Goal: Information Seeking & Learning: Find specific fact

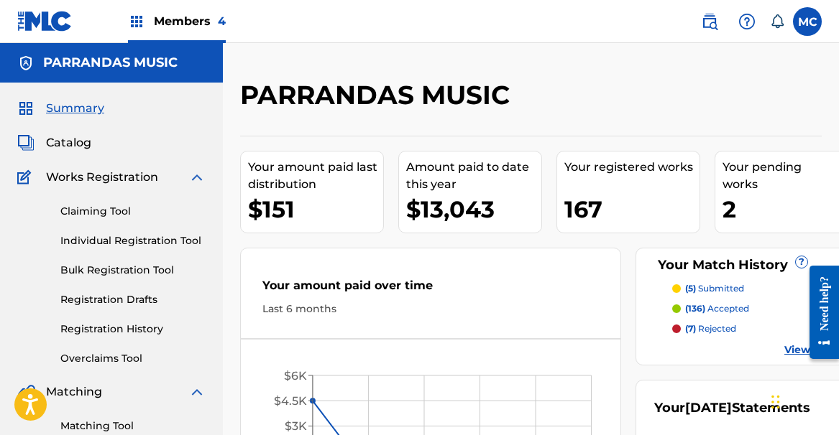
click at [60, 111] on span "Summary" at bounding box center [75, 108] width 58 height 17
click at [65, 142] on span "Catalog" at bounding box center [68, 142] width 45 height 17
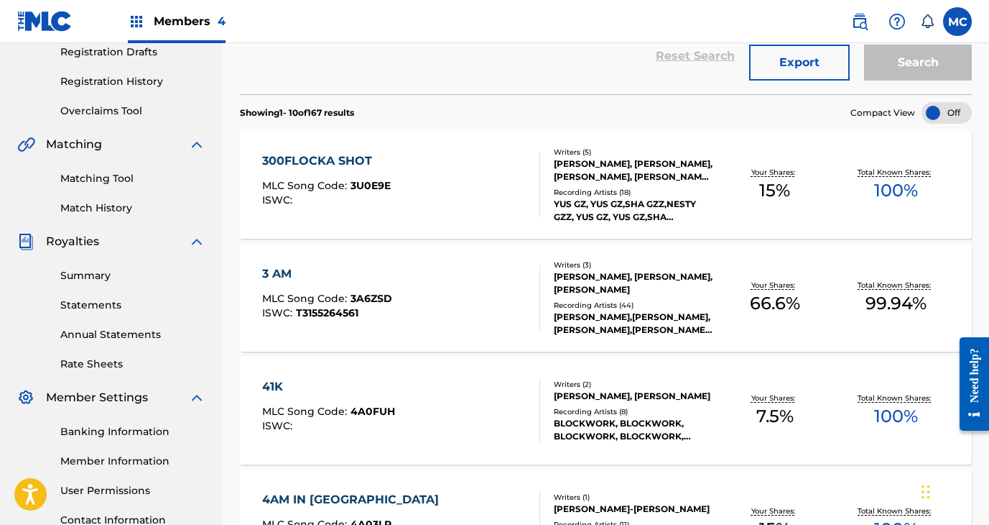
scroll to position [137, 0]
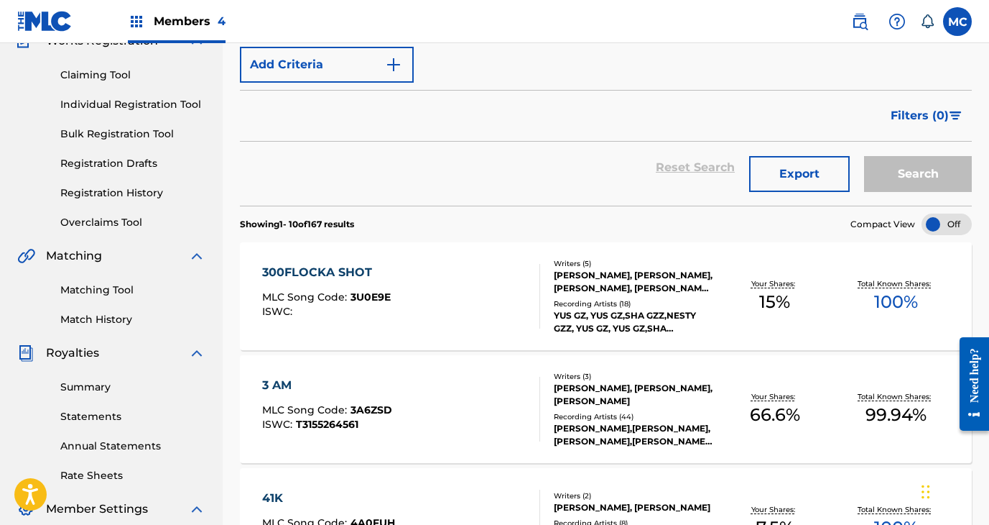
click at [101, 317] on link "Match History" at bounding box center [132, 319] width 145 height 15
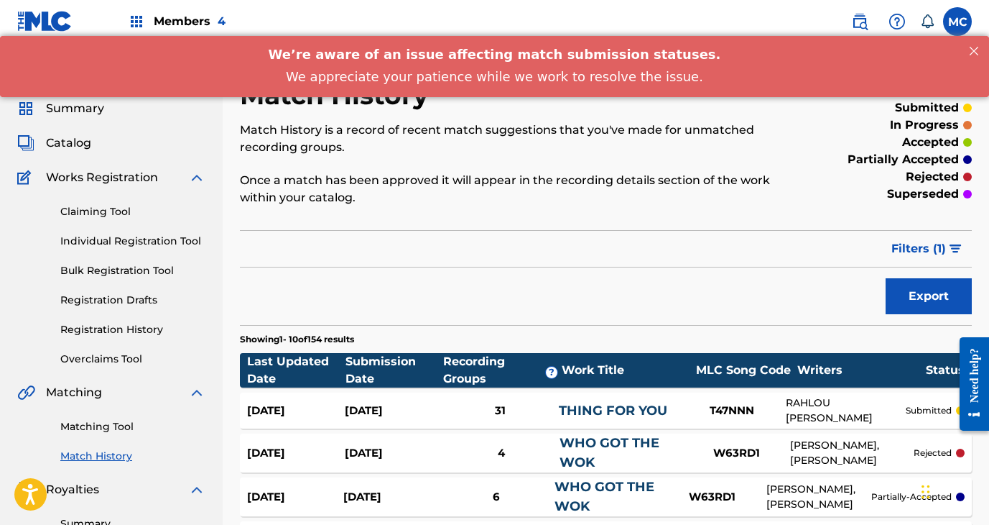
click at [109, 422] on link "Matching Tool" at bounding box center [132, 426] width 145 height 15
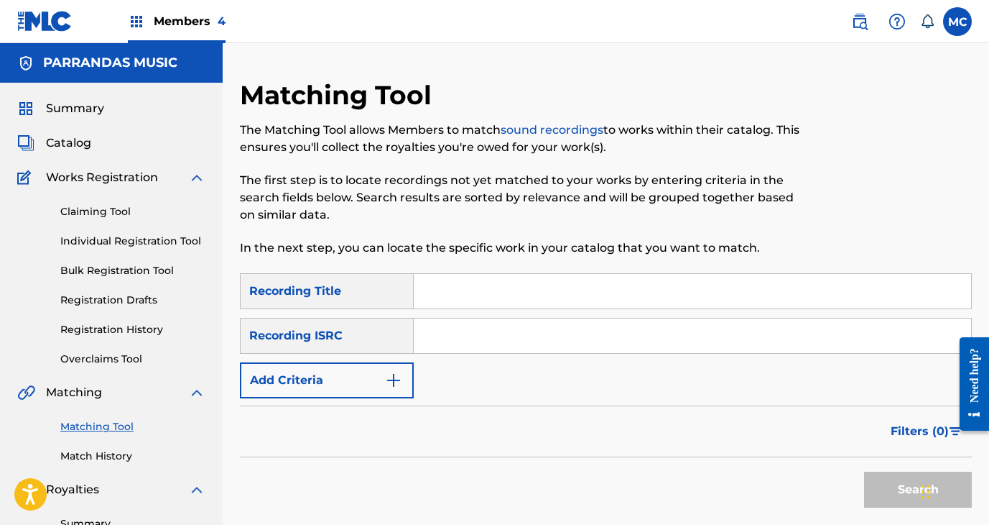
click at [443, 297] on input "Search Form" at bounding box center [693, 291] width 558 height 34
type input "3 AM"
click at [319, 374] on button "Add Criteria" at bounding box center [327, 380] width 174 height 36
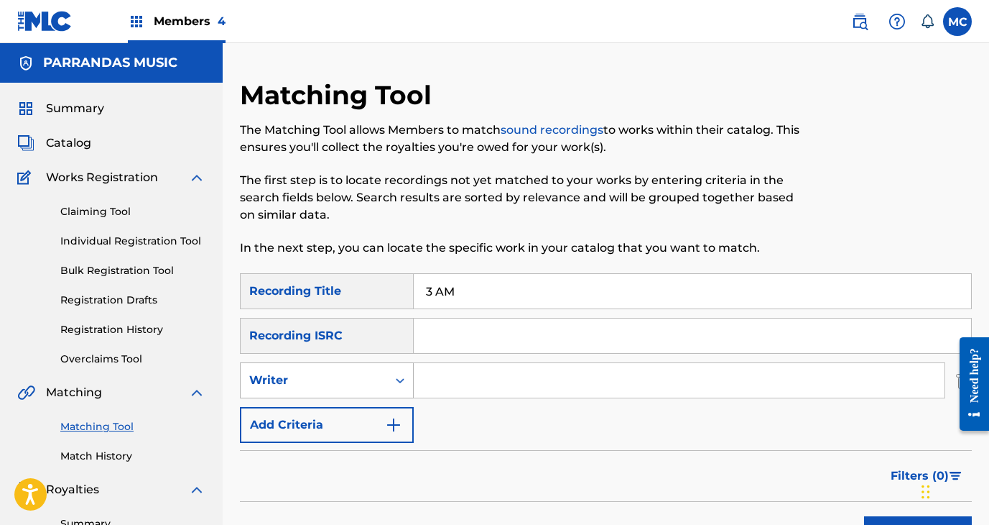
click at [334, 387] on div "Writer" at bounding box center [313, 380] width 129 height 17
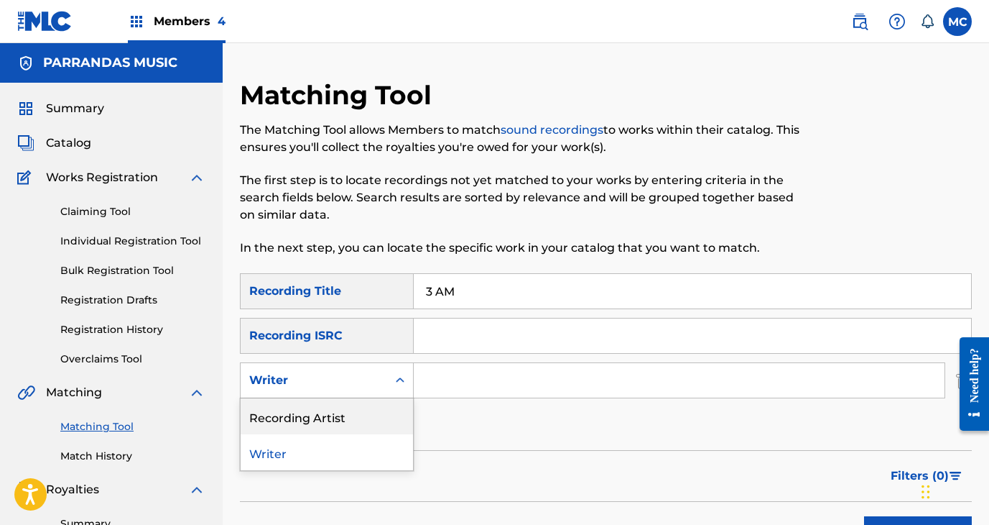
click at [337, 423] on div "Recording Artist" at bounding box center [327, 416] width 172 height 36
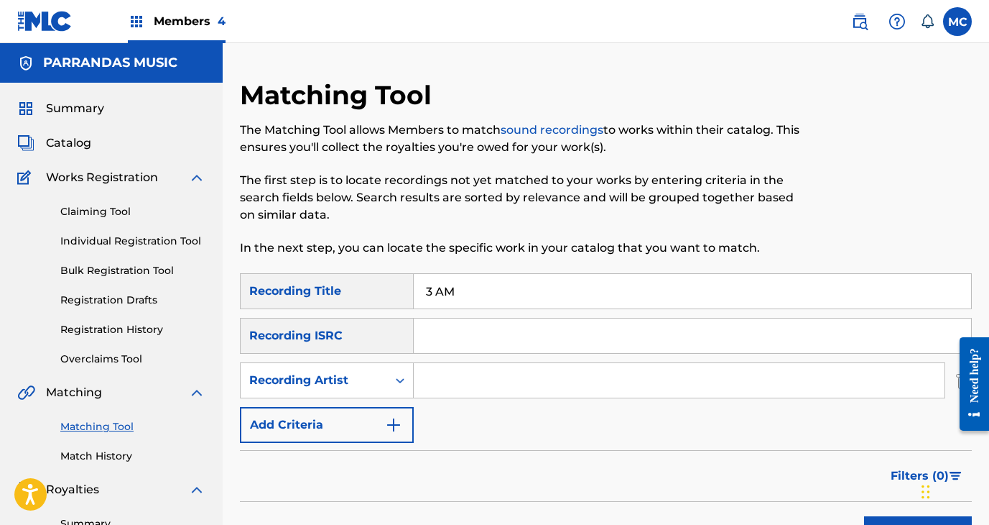
click at [466, 376] on input "Search Form" at bounding box center [679, 380] width 531 height 34
click at [838, 435] on button "Search" at bounding box center [918, 534] width 108 height 36
type input "[PERSON_NAME]"
click at [838, 435] on button "Search" at bounding box center [918, 534] width 108 height 36
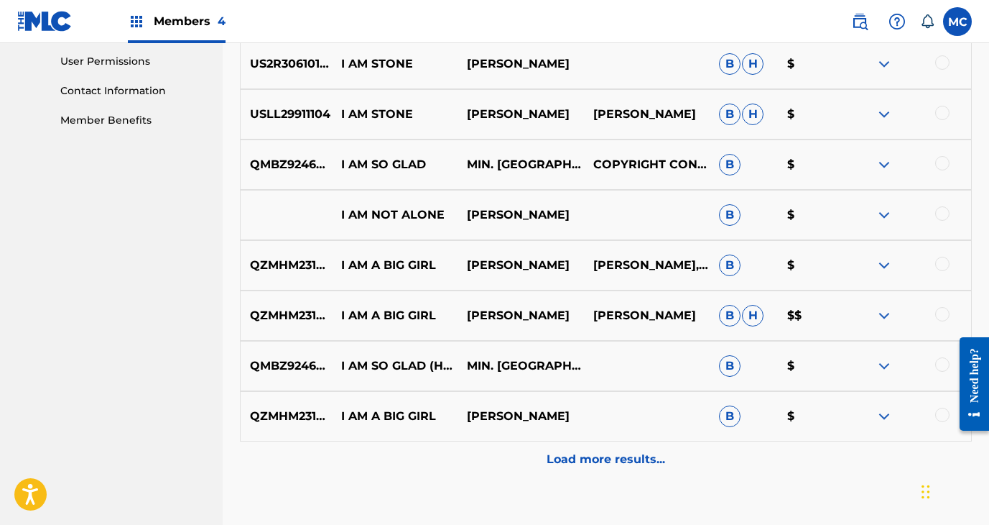
scroll to position [770, 0]
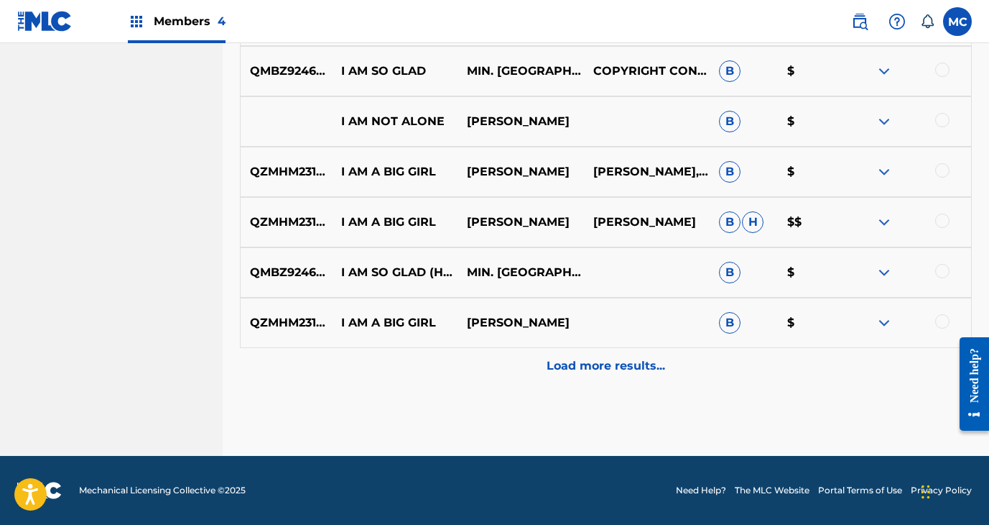
click at [627, 373] on p "Load more results..." at bounding box center [606, 365] width 119 height 17
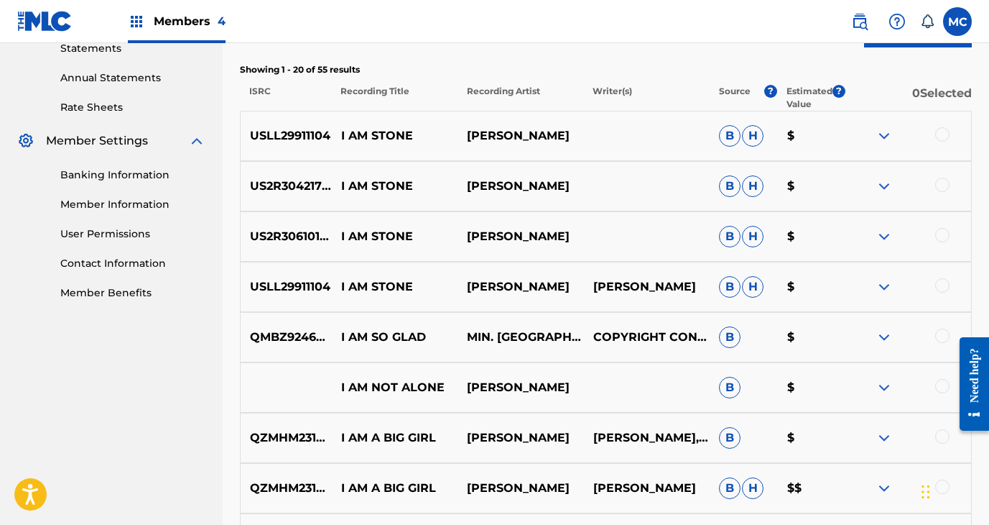
scroll to position [496, 0]
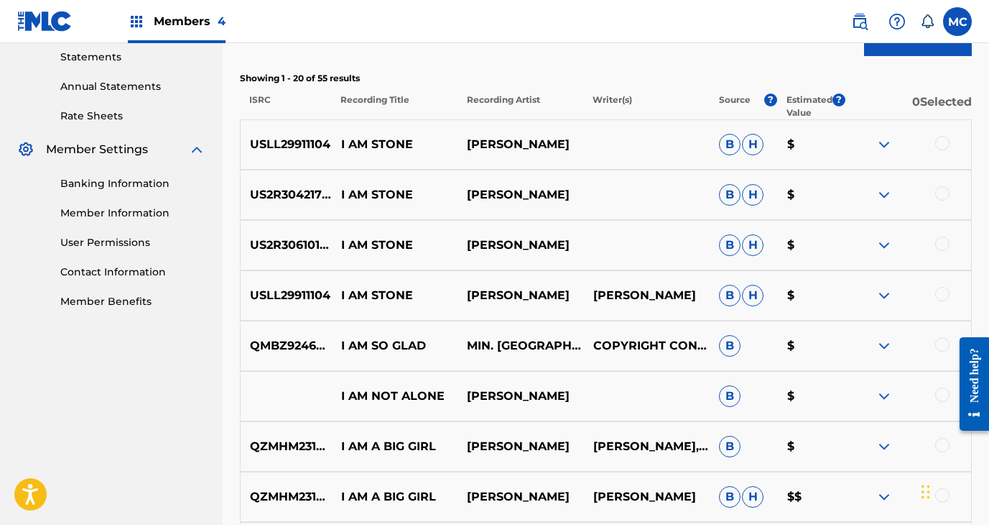
click at [838, 346] on img at bounding box center [884, 345] width 17 height 17
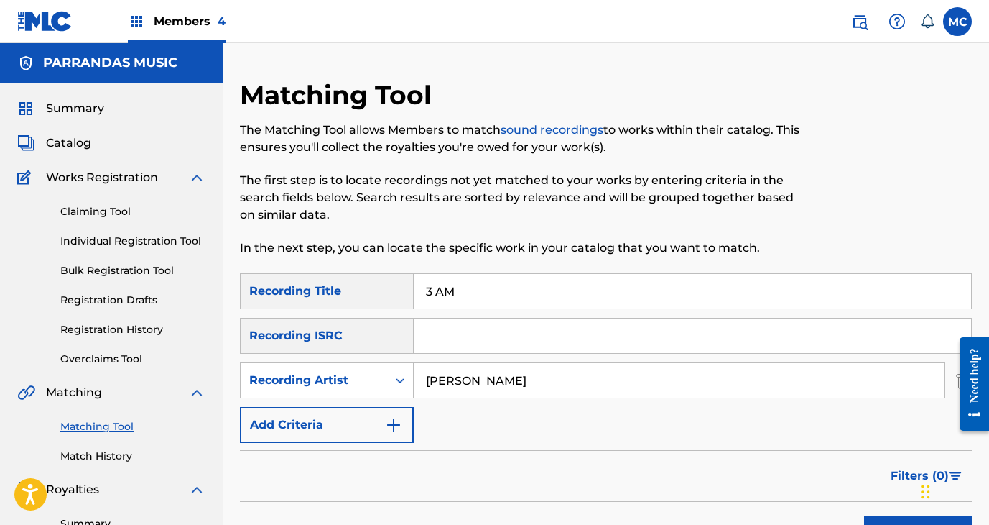
scroll to position [0, 0]
drag, startPoint x: 496, startPoint y: 295, endPoint x: 408, endPoint y: 268, distance: 91.6
drag, startPoint x: 550, startPoint y: 378, endPoint x: 410, endPoint y: 331, distance: 147.9
click at [411, 332] on div "SearchWithCriteria895a67ab-638a-4f25-aa4d-da022c443e2c Recording Title SearchWi…" at bounding box center [606, 358] width 732 height 170
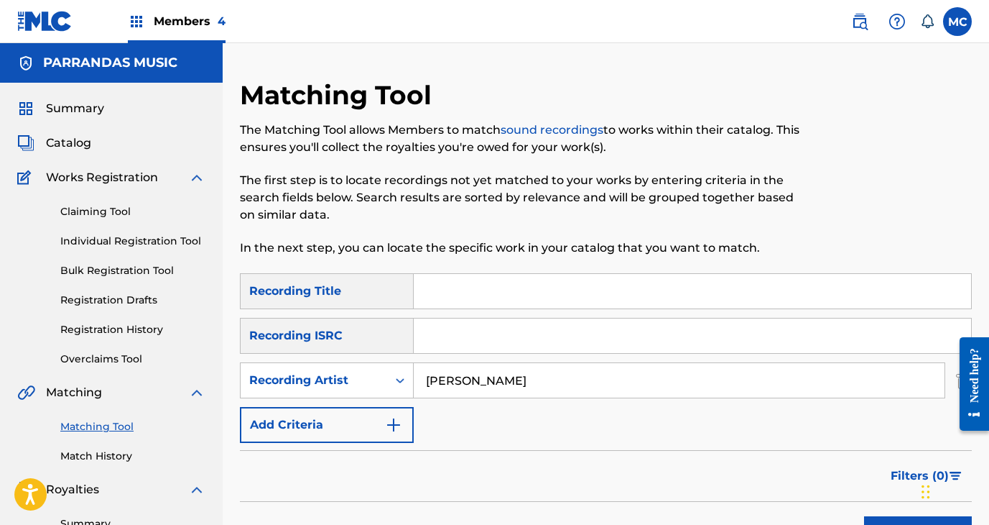
type input "[PERSON_NAME]"
click at [838, 435] on button "Search" at bounding box center [918, 534] width 108 height 36
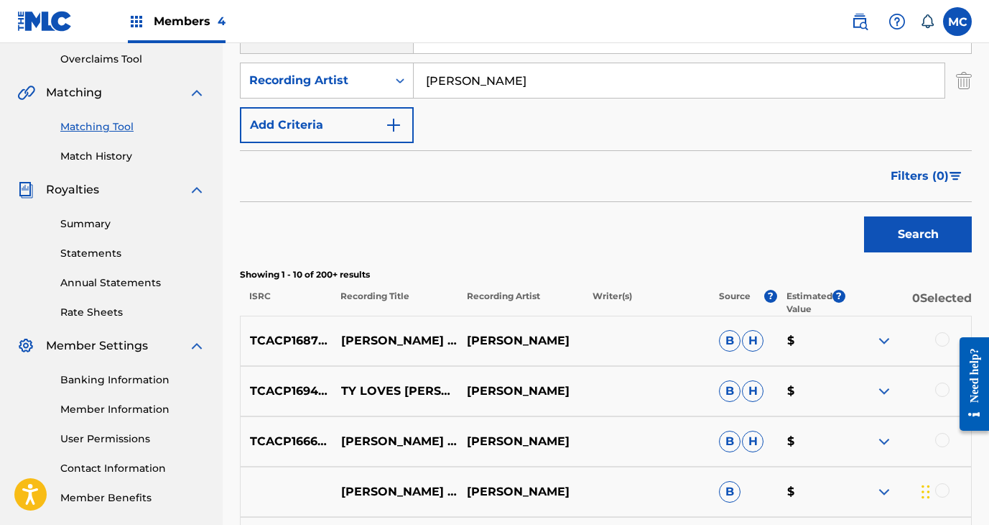
scroll to position [187, 0]
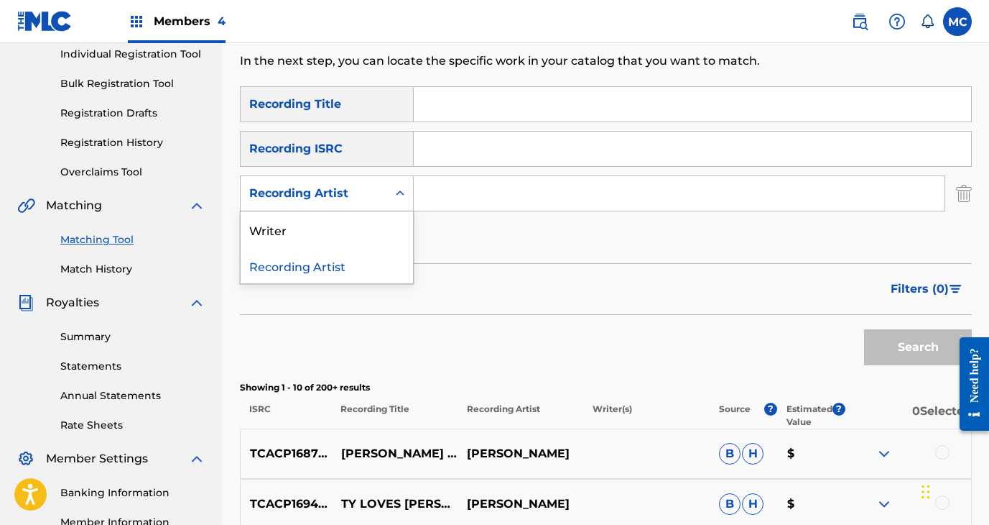
click at [384, 194] on div "Recording Artist" at bounding box center [314, 193] width 147 height 27
click at [381, 228] on div "Writer" at bounding box center [327, 229] width 172 height 36
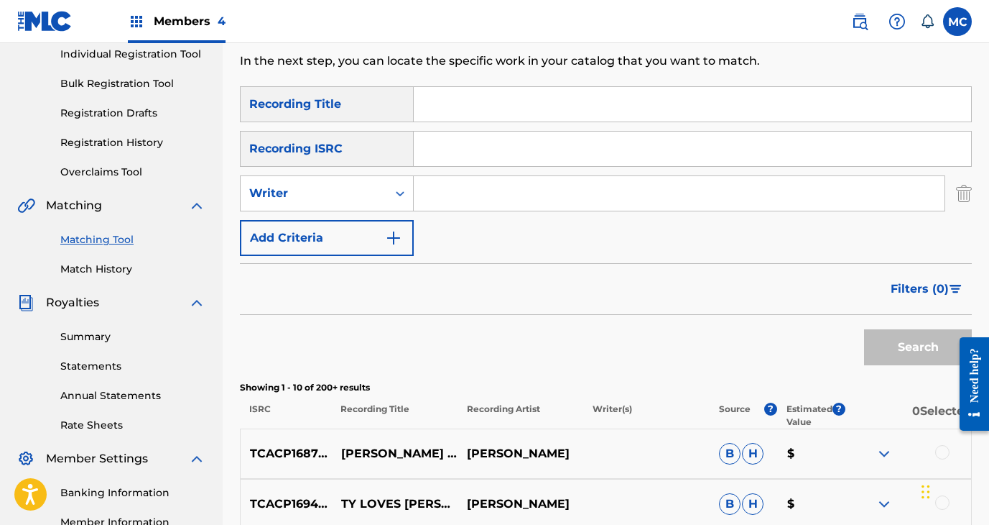
click at [442, 199] on input "Search Form" at bounding box center [679, 193] width 531 height 34
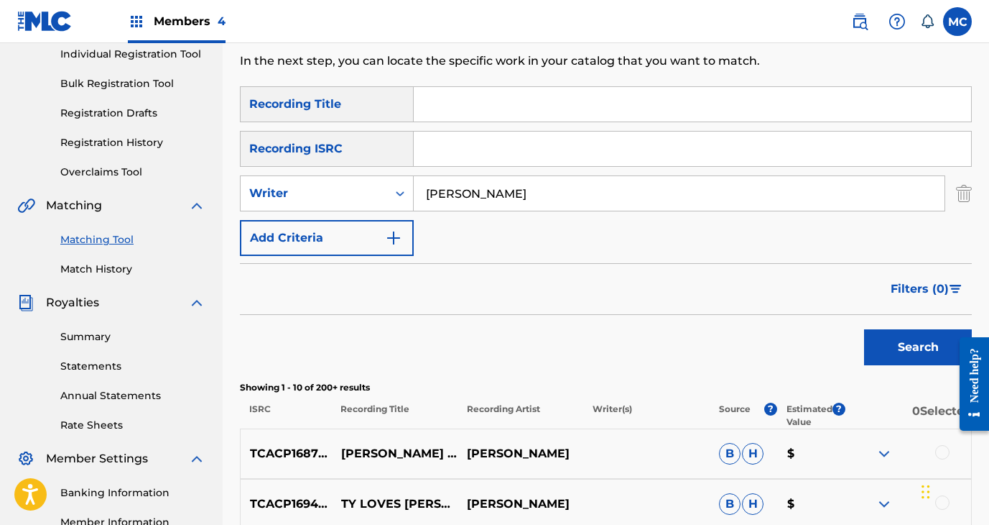
click at [838, 347] on button "Search" at bounding box center [918, 347] width 108 height 36
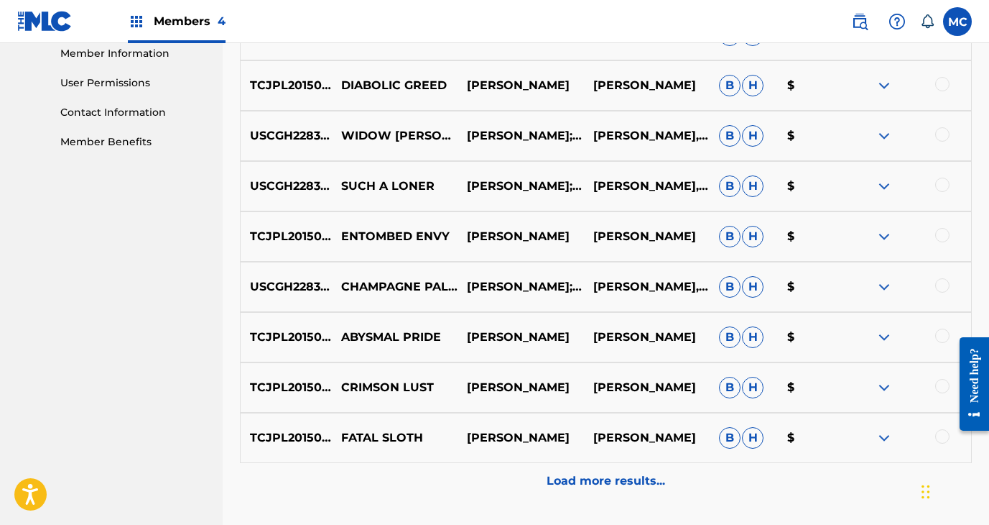
scroll to position [676, 0]
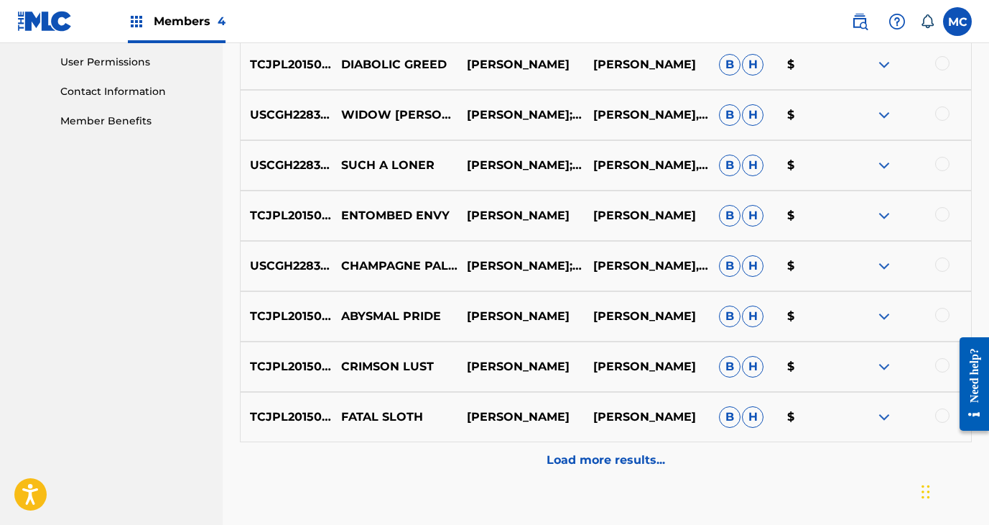
click at [572, 435] on p "Load more results..." at bounding box center [606, 459] width 119 height 17
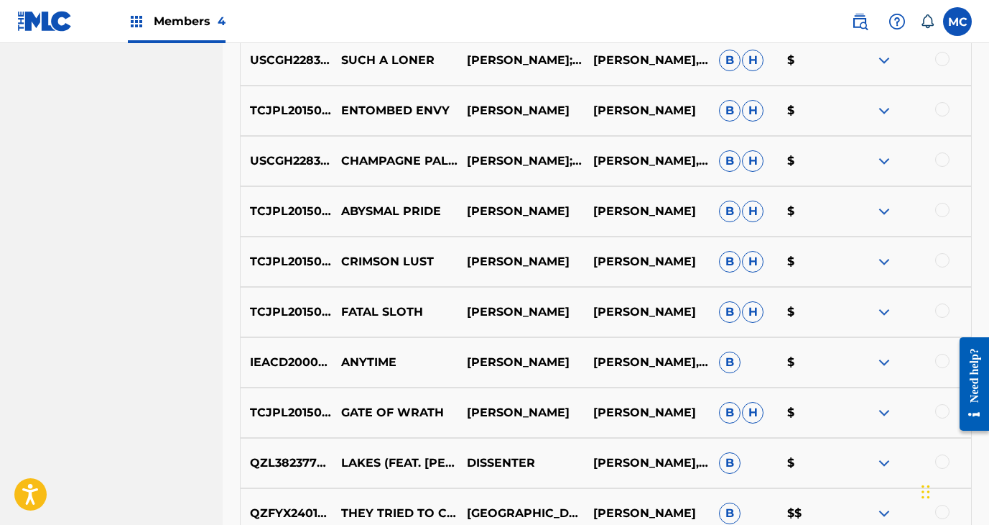
scroll to position [1150, 0]
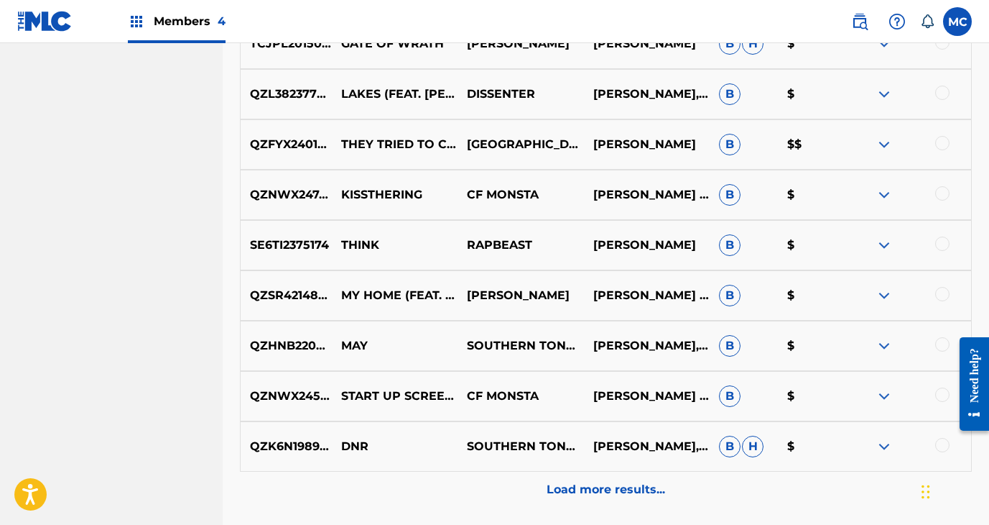
click at [572, 435] on p "Load more results..." at bounding box center [606, 489] width 119 height 17
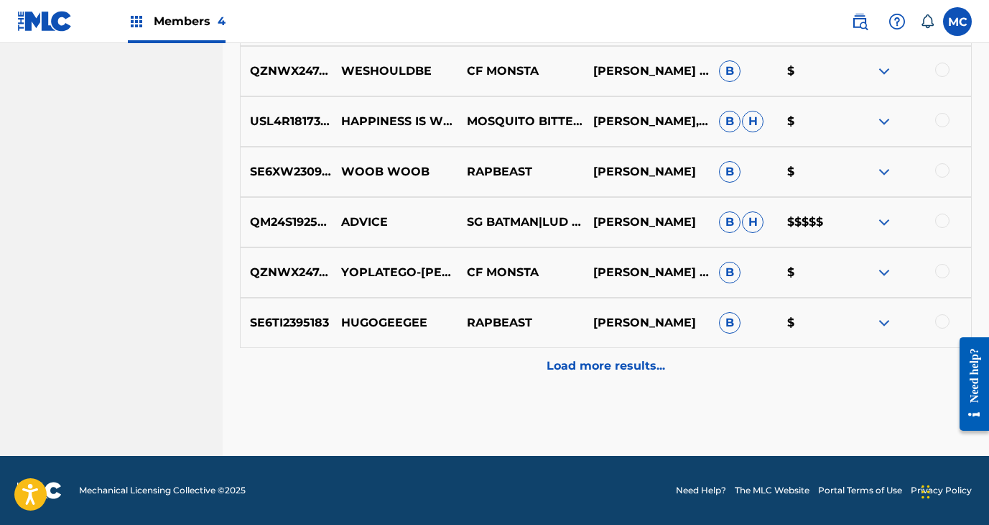
scroll to position [1776, 0]
click at [570, 366] on p "Load more results..." at bounding box center [606, 365] width 119 height 17
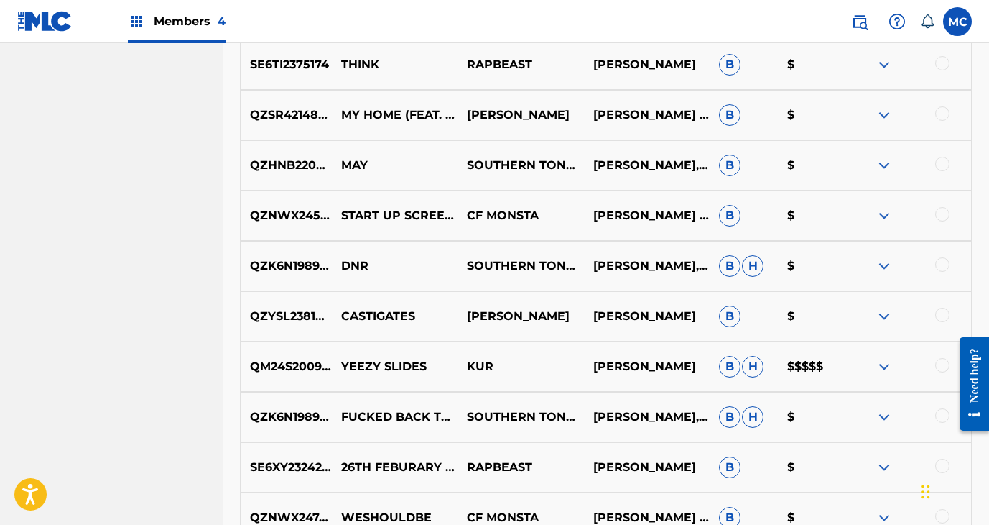
scroll to position [1477, 0]
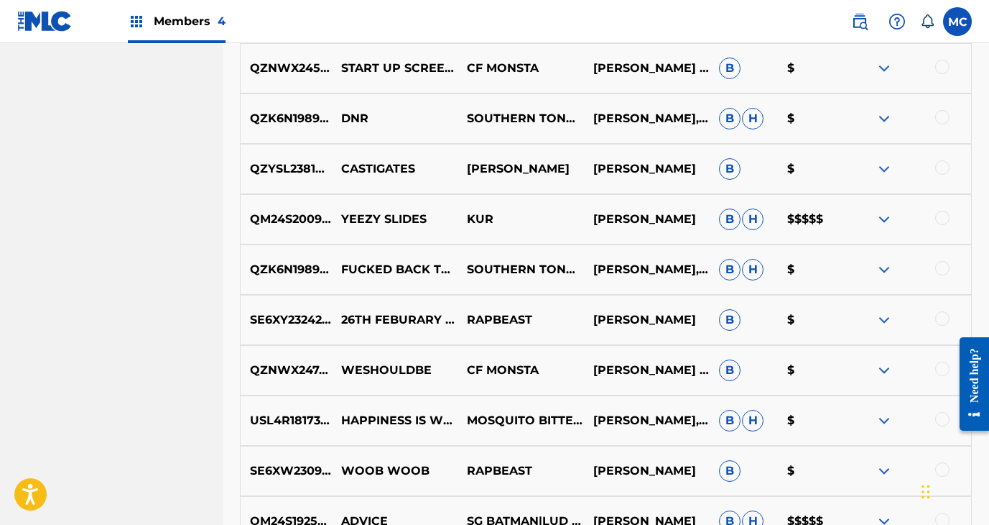
click at [838, 216] on img at bounding box center [884, 219] width 17 height 17
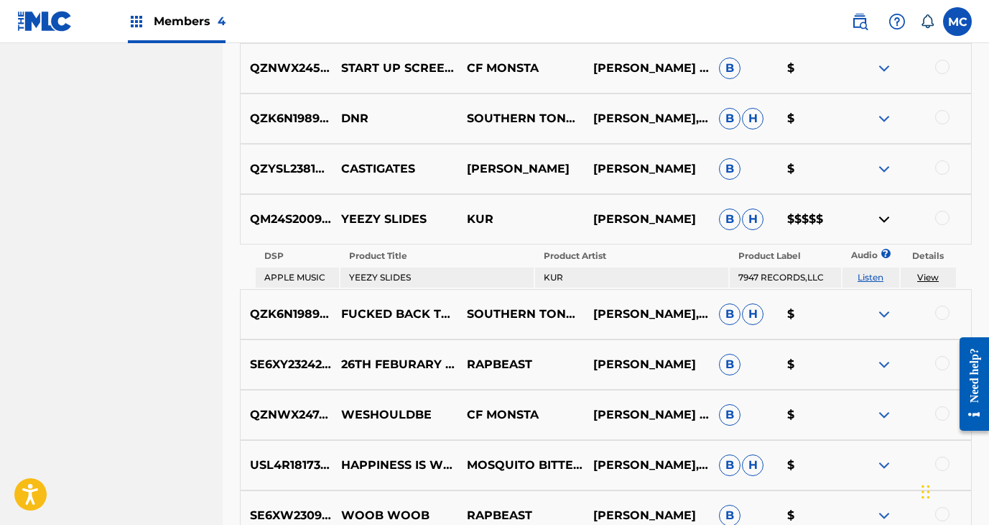
click at [838, 216] on img at bounding box center [884, 219] width 17 height 17
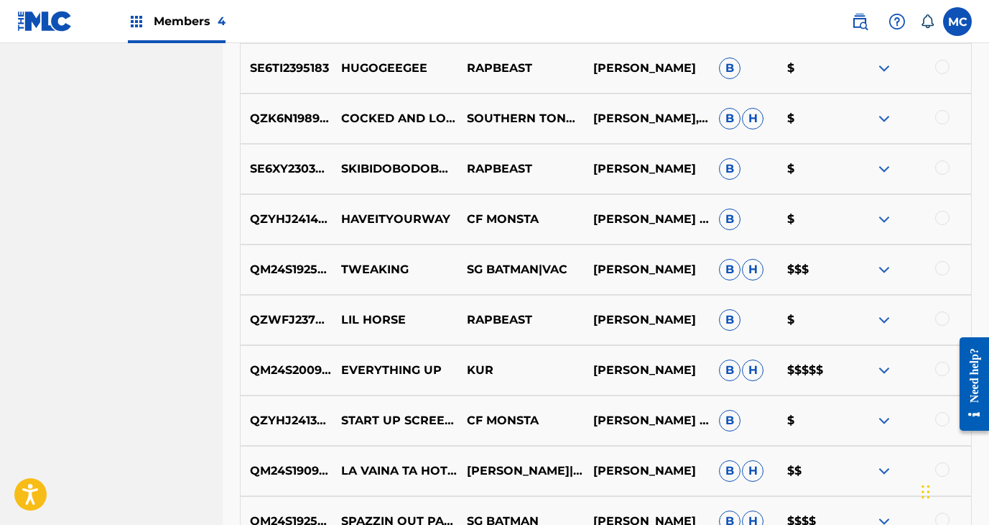
scroll to position [2032, 0]
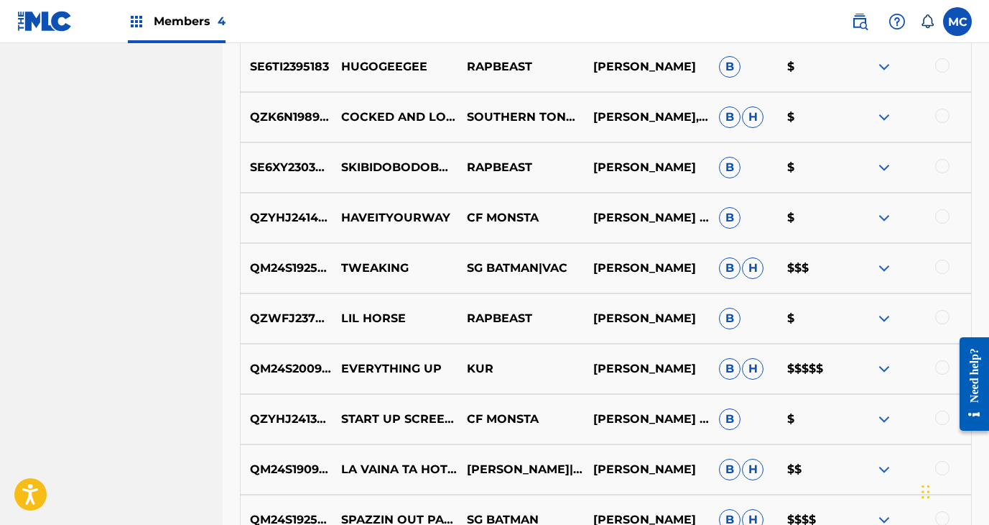
click at [838, 264] on img at bounding box center [884, 267] width 17 height 17
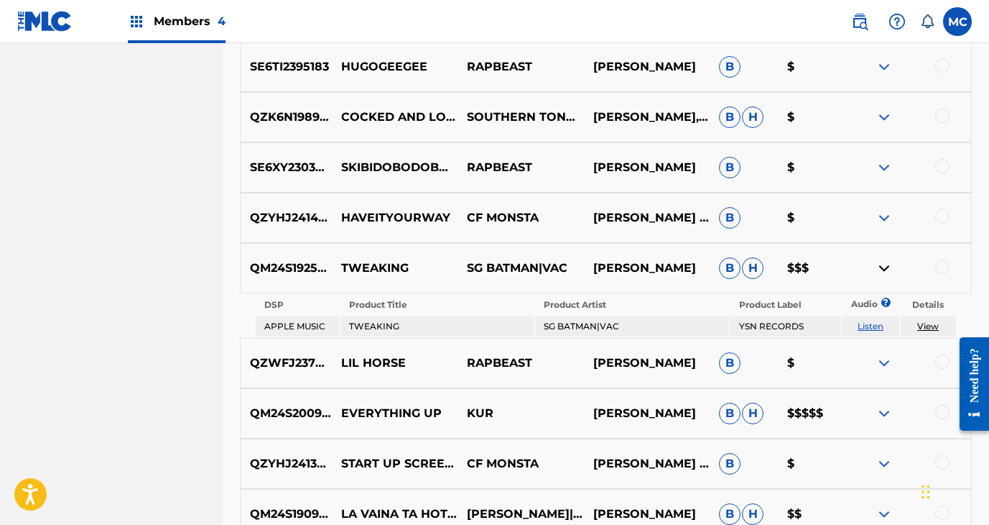
click at [838, 264] on img at bounding box center [884, 267] width 17 height 17
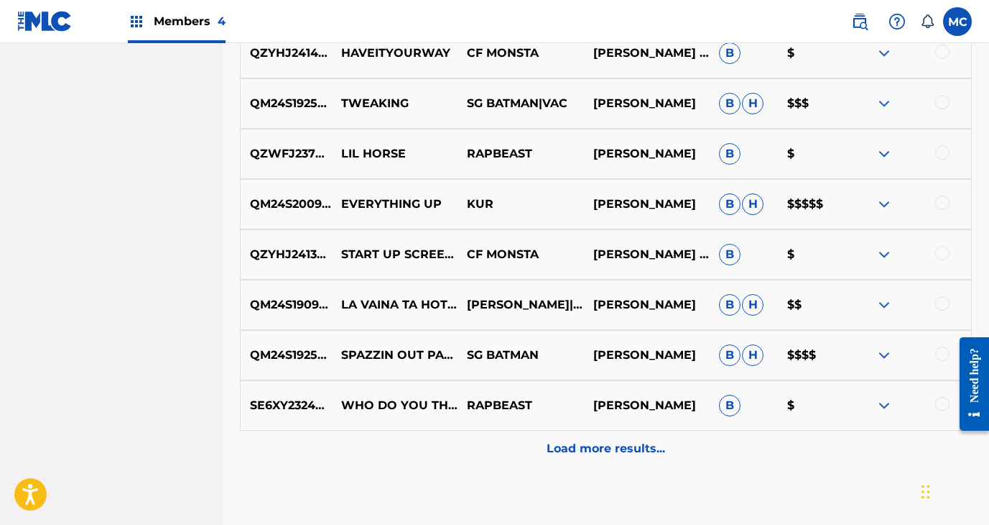
scroll to position [2205, 0]
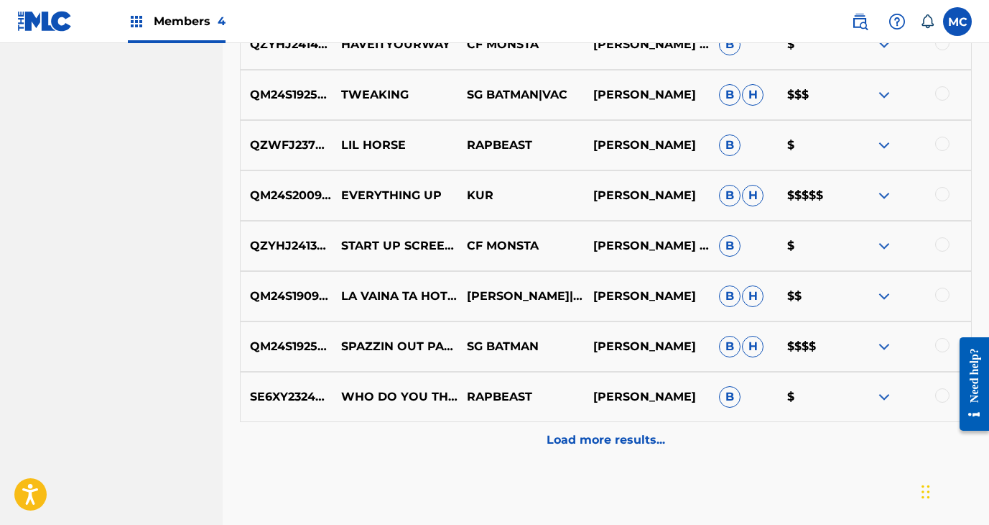
click at [838, 343] on img at bounding box center [884, 346] width 17 height 17
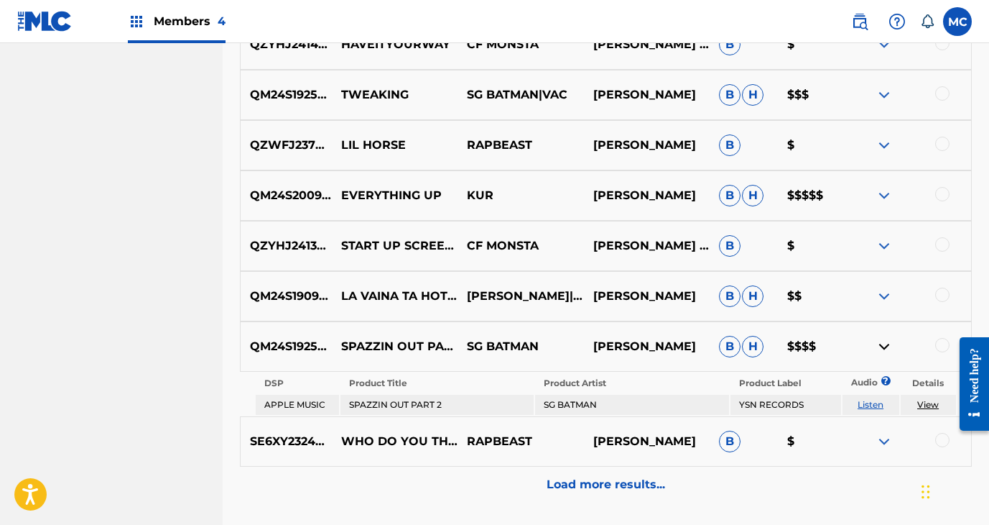
click at [838, 344] on img at bounding box center [884, 346] width 17 height 17
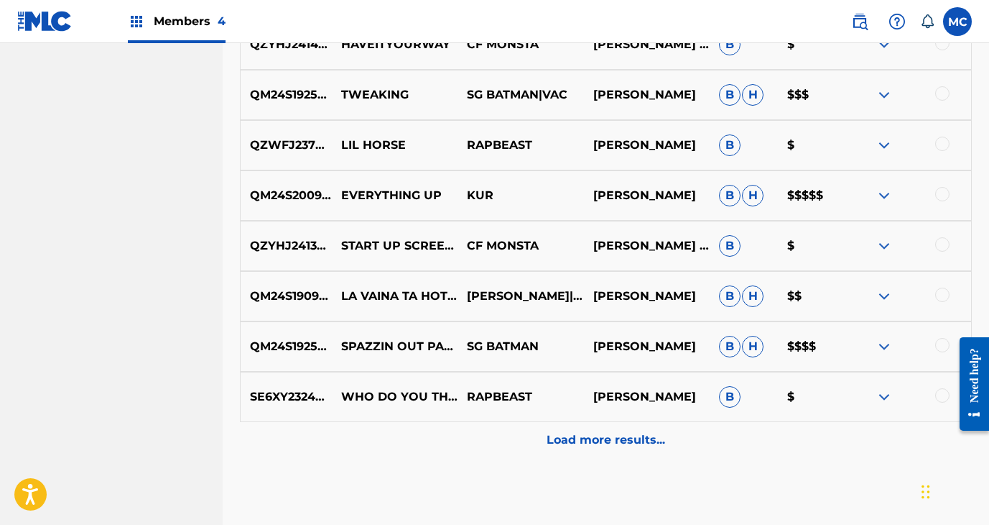
click at [609, 435] on p "Load more results..." at bounding box center [606, 439] width 119 height 17
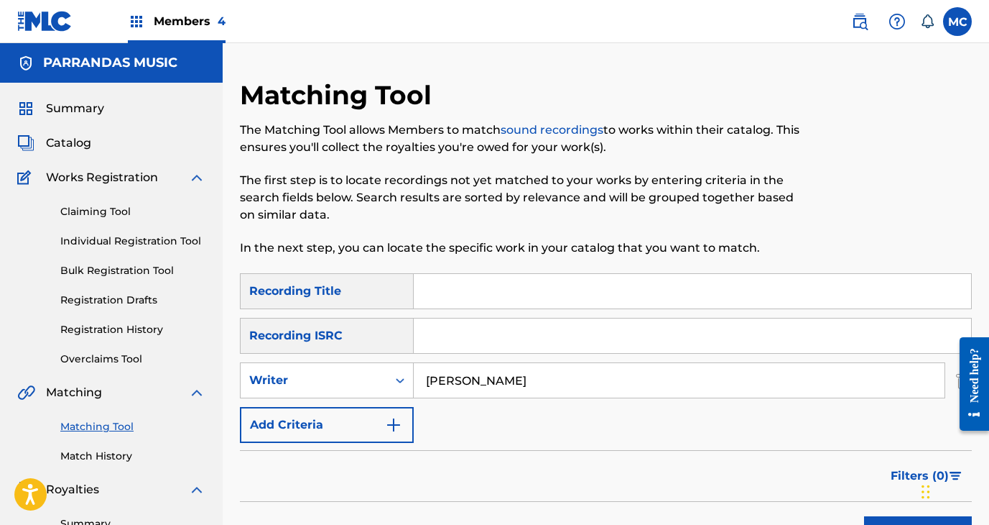
scroll to position [0, 0]
drag, startPoint x: 540, startPoint y: 387, endPoint x: 466, endPoint y: 342, distance: 87.0
click at [466, 342] on div "SearchWithCriteria895a67ab-638a-4f25-aa4d-da022c443e2c Recording Title SearchWi…" at bounding box center [606, 358] width 732 height 170
type input "Electric Bodega"
click at [838, 435] on button "Search" at bounding box center [918, 534] width 108 height 36
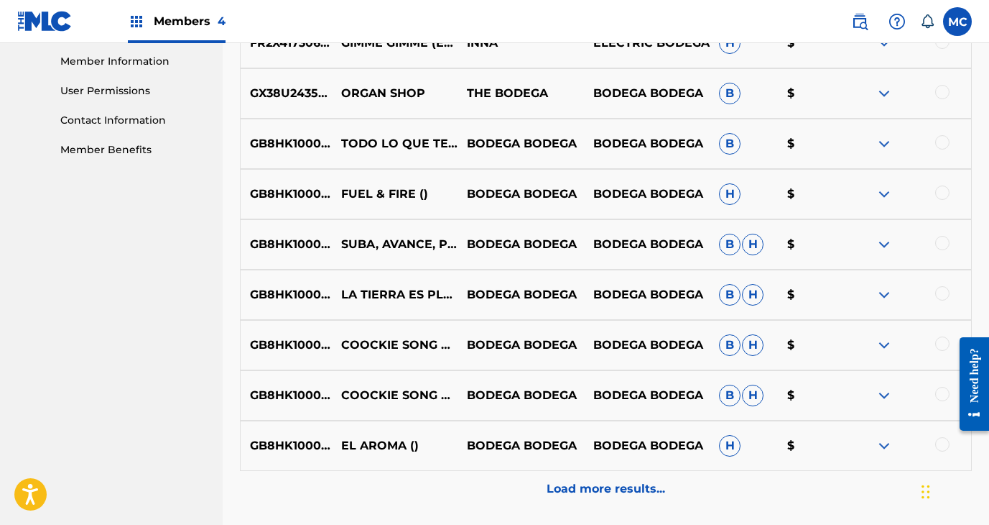
scroll to position [719, 0]
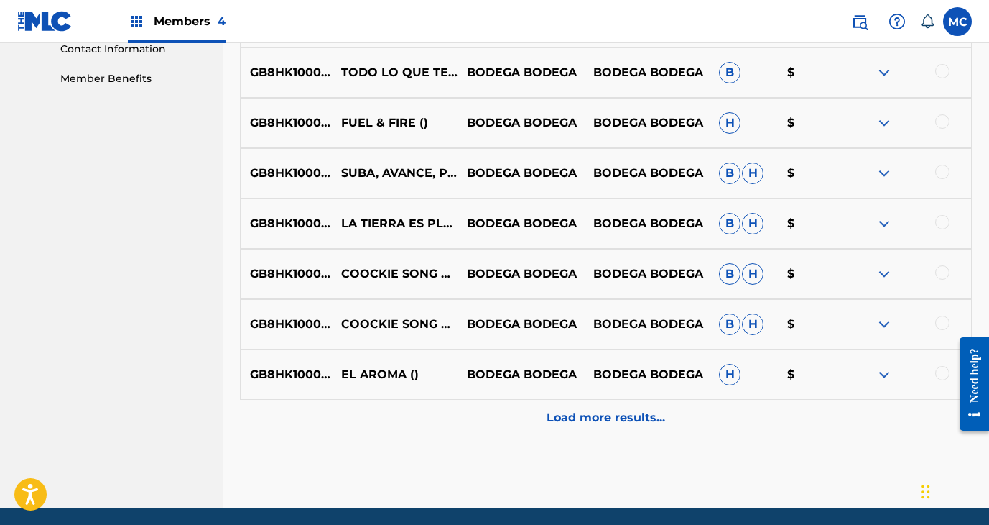
click at [583, 427] on div "Load more results..." at bounding box center [606, 418] width 732 height 36
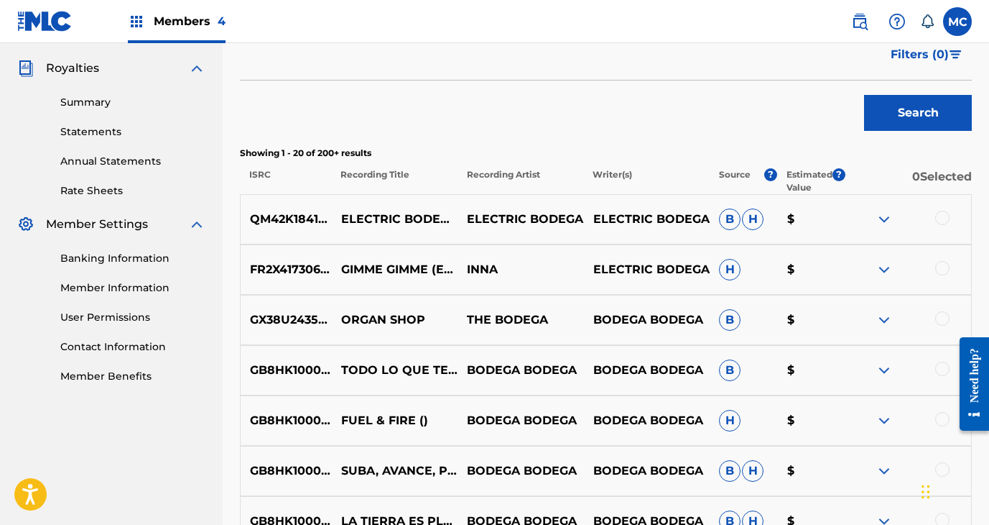
scroll to position [423, 0]
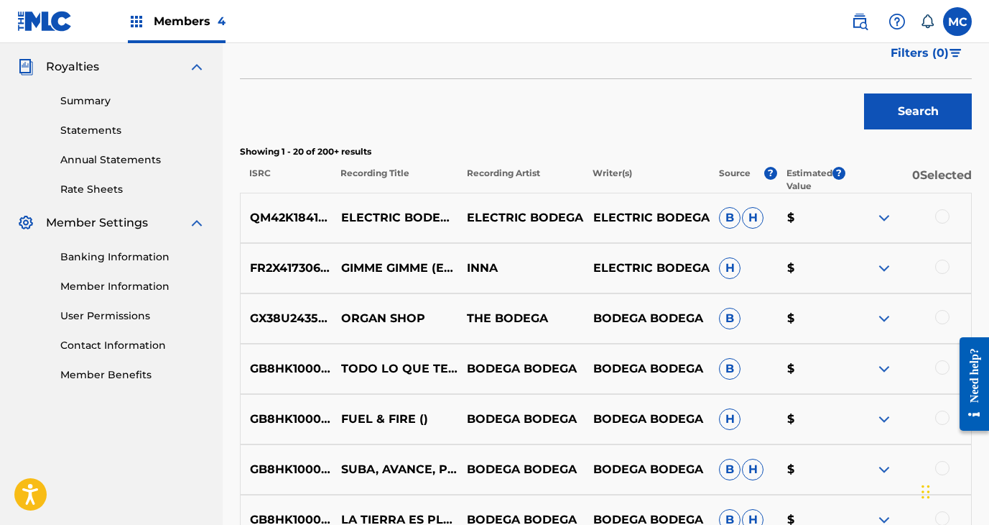
click at [838, 214] on img at bounding box center [884, 217] width 17 height 17
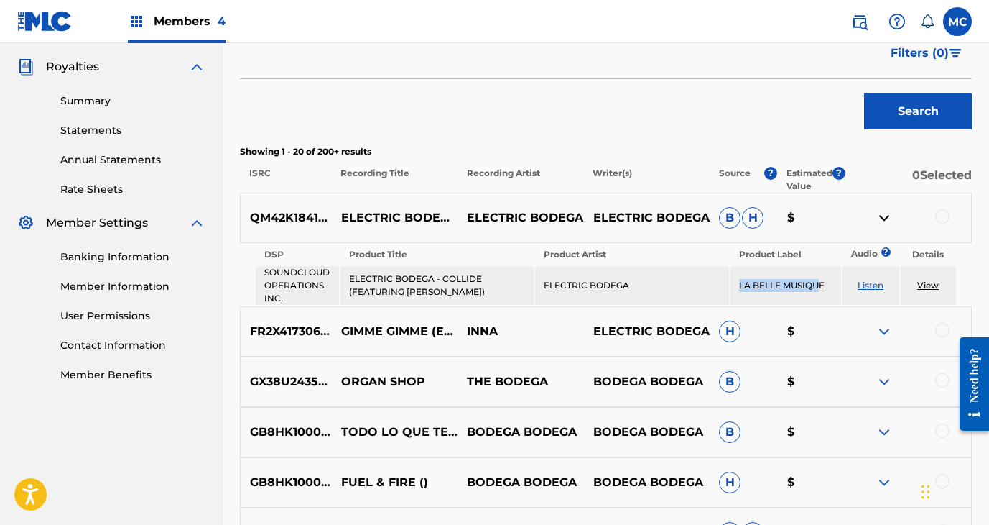
drag, startPoint x: 739, startPoint y: 287, endPoint x: 823, endPoint y: 281, distance: 85.0
click at [823, 281] on td "LA BELLE MUSIQUE" at bounding box center [786, 285] width 111 height 39
drag, startPoint x: 830, startPoint y: 285, endPoint x: 735, endPoint y: 283, distance: 94.9
click at [735, 283] on td "LA BELLE MUSIQUE" at bounding box center [786, 285] width 111 height 39
copy td "LA BELLE MUSIQUE"
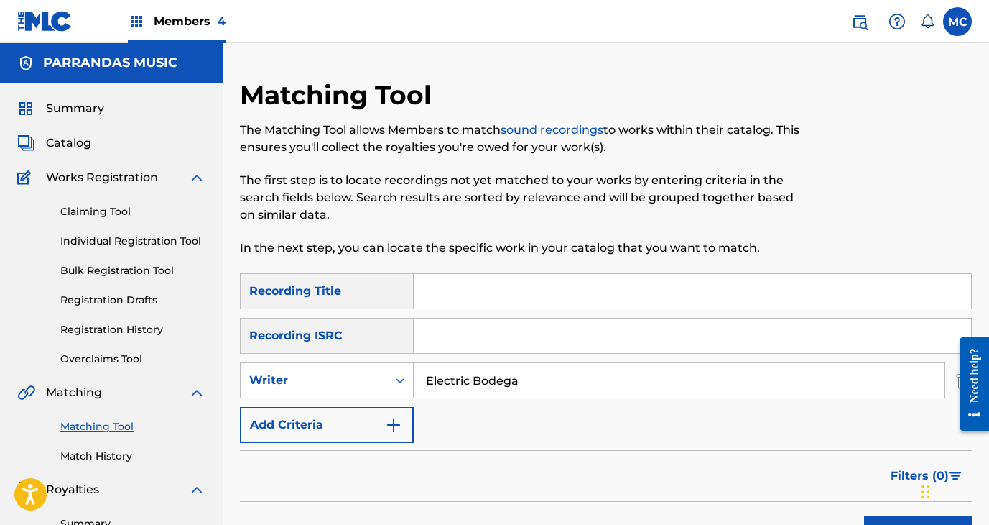
scroll to position [0, 0]
click at [542, 289] on input "Search Form" at bounding box center [693, 291] width 558 height 34
type input "agua"
click at [838, 435] on button "Search" at bounding box center [918, 534] width 108 height 36
click at [563, 374] on input "Electric Bodega" at bounding box center [679, 380] width 531 height 34
